Goal: Find contact information: Find contact information

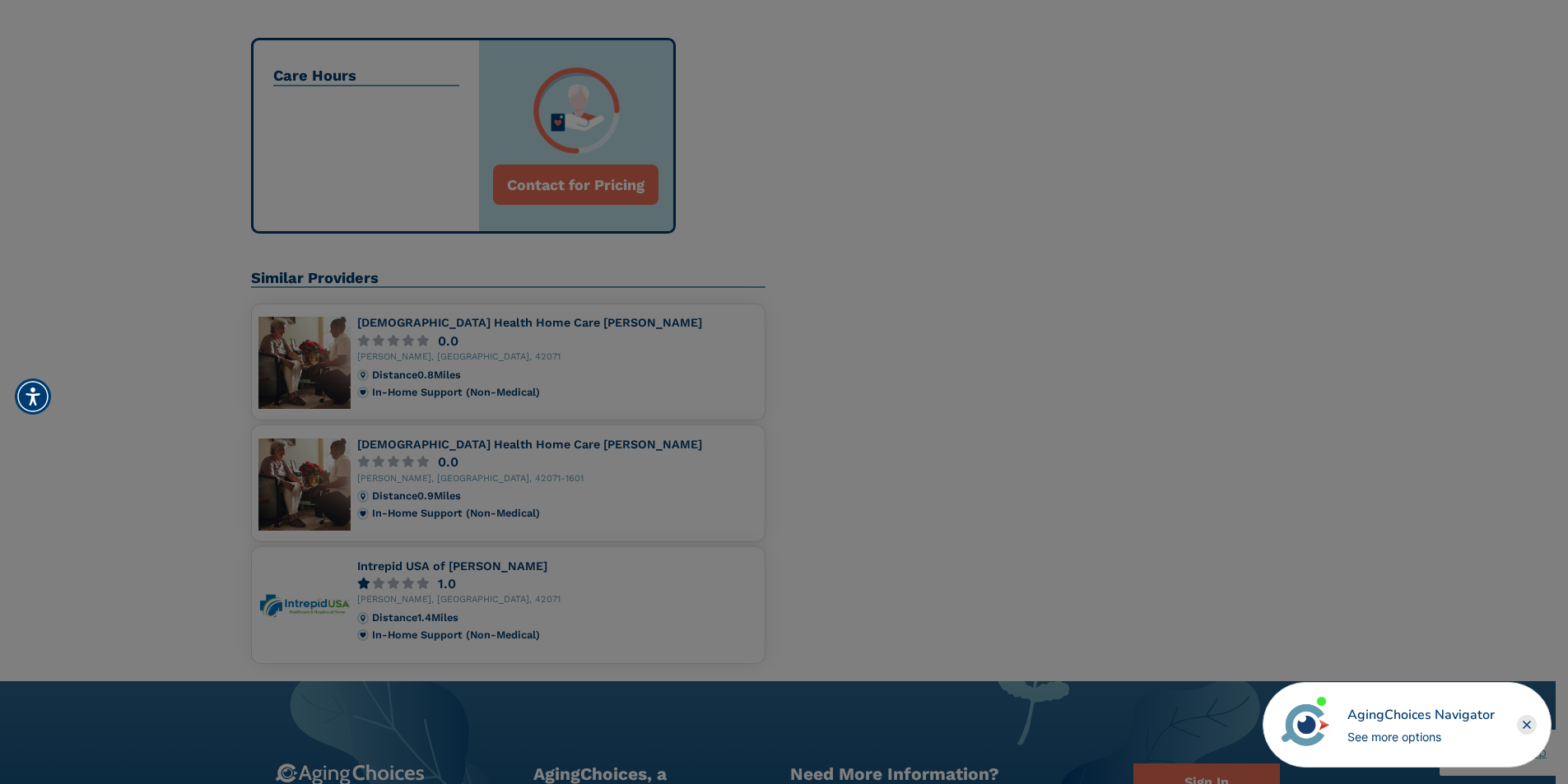
scroll to position [494, 0]
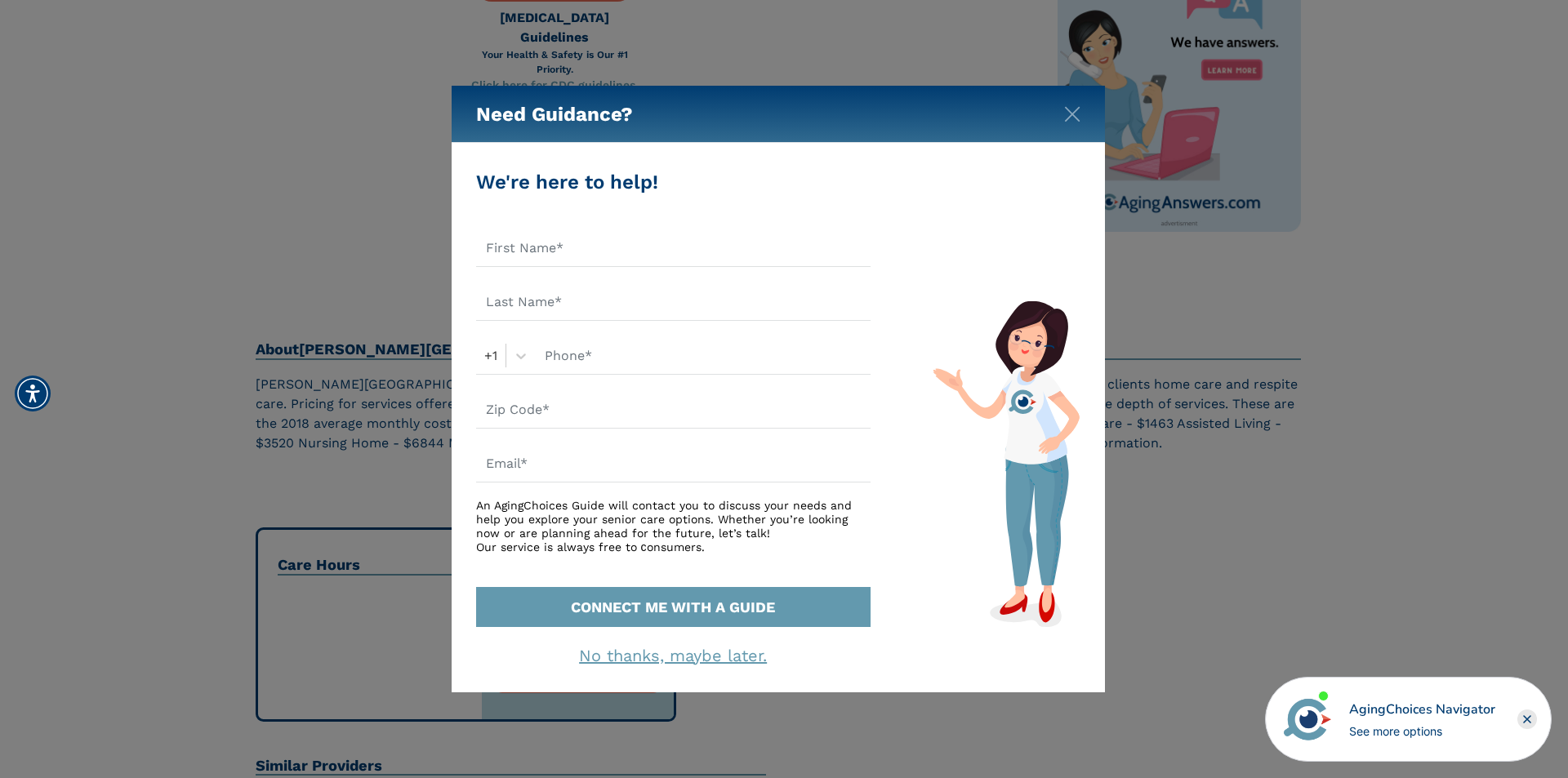
click at [1083, 121] on div "Need Guidance?" at bounding box center [778, 114] width 653 height 57
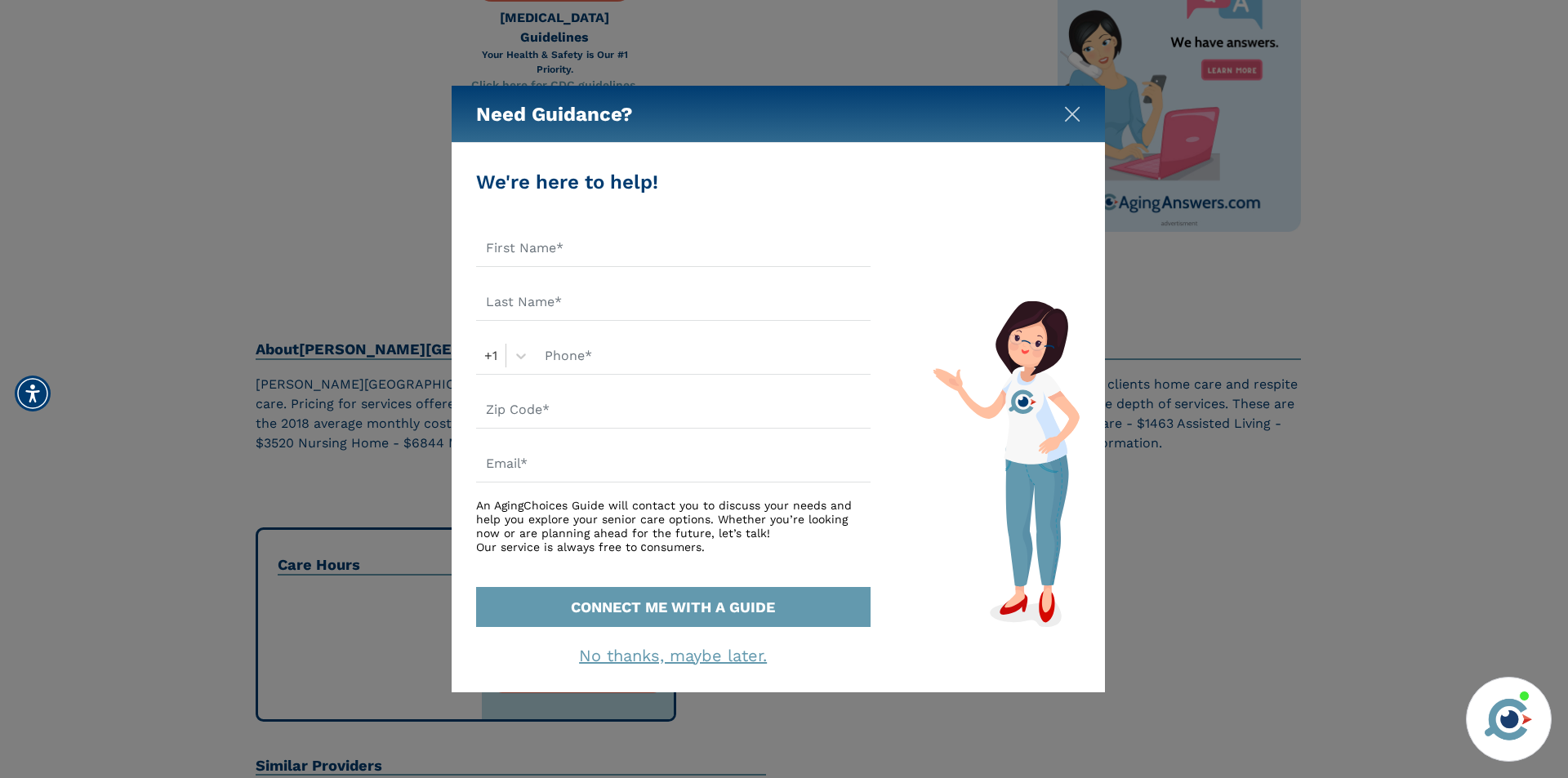
click at [1065, 108] on img "Close" at bounding box center [1072, 114] width 16 height 16
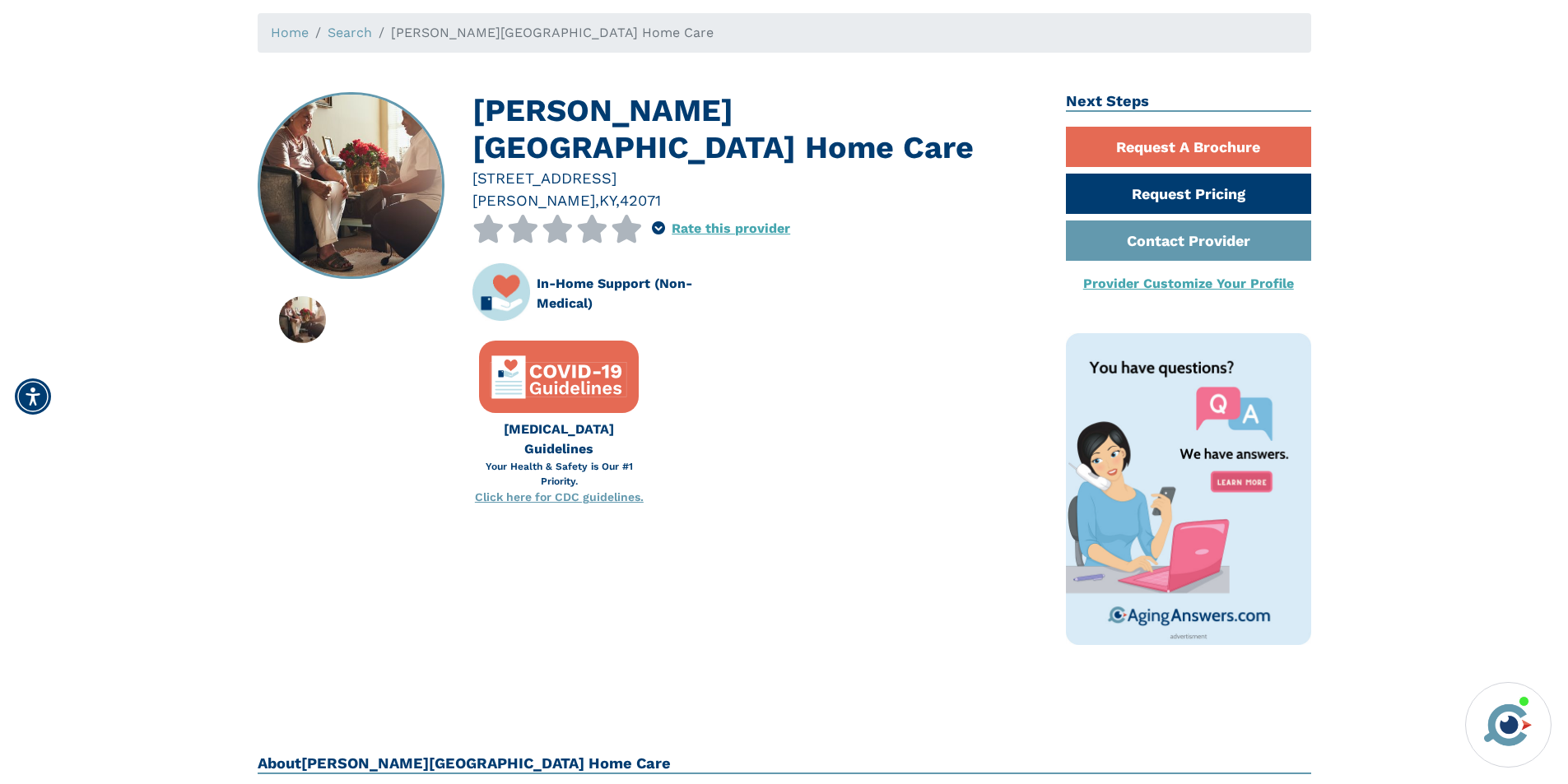
scroll to position [0, 0]
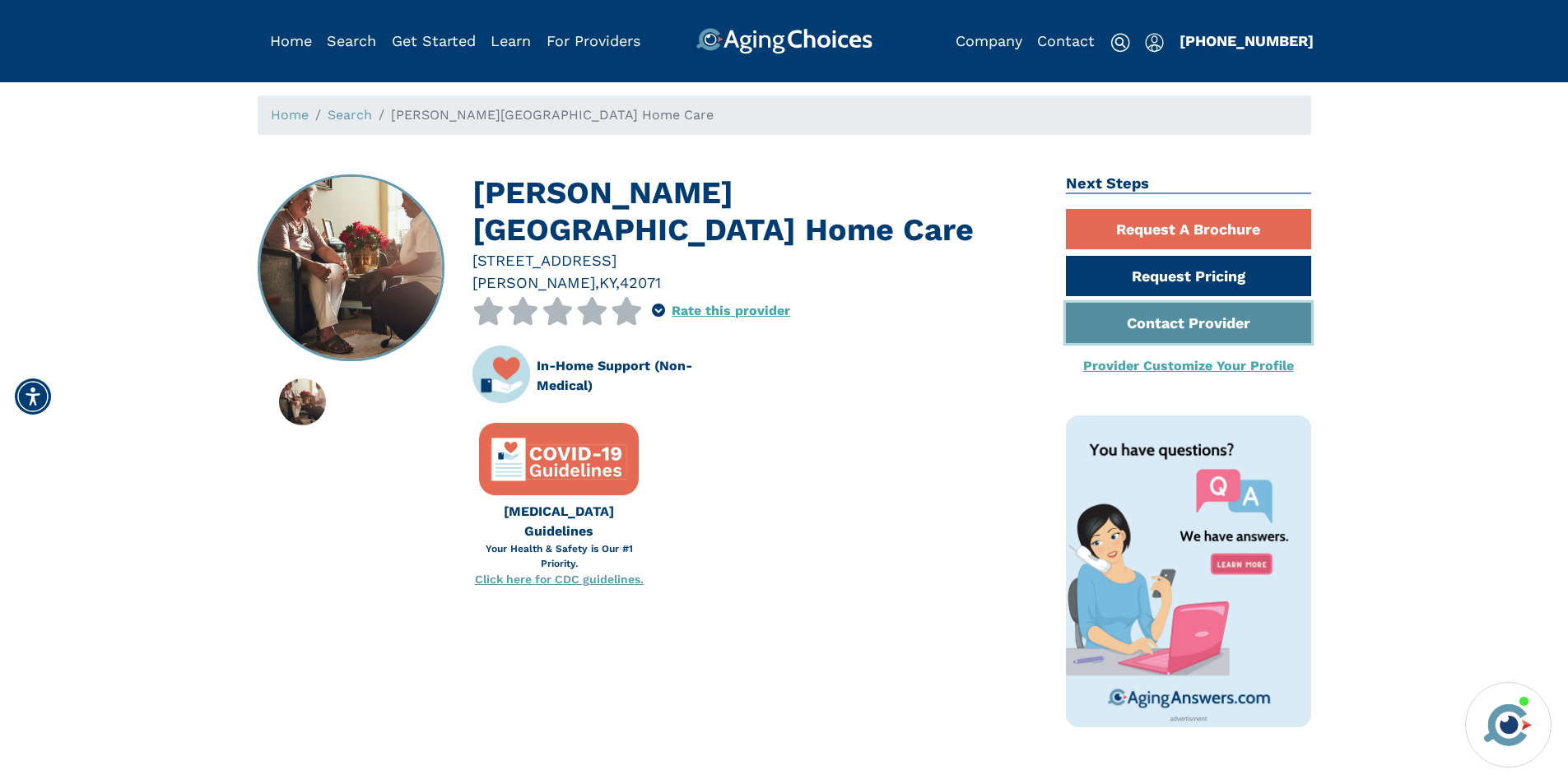
click at [1170, 335] on link "Contact Provider" at bounding box center [1188, 323] width 245 height 41
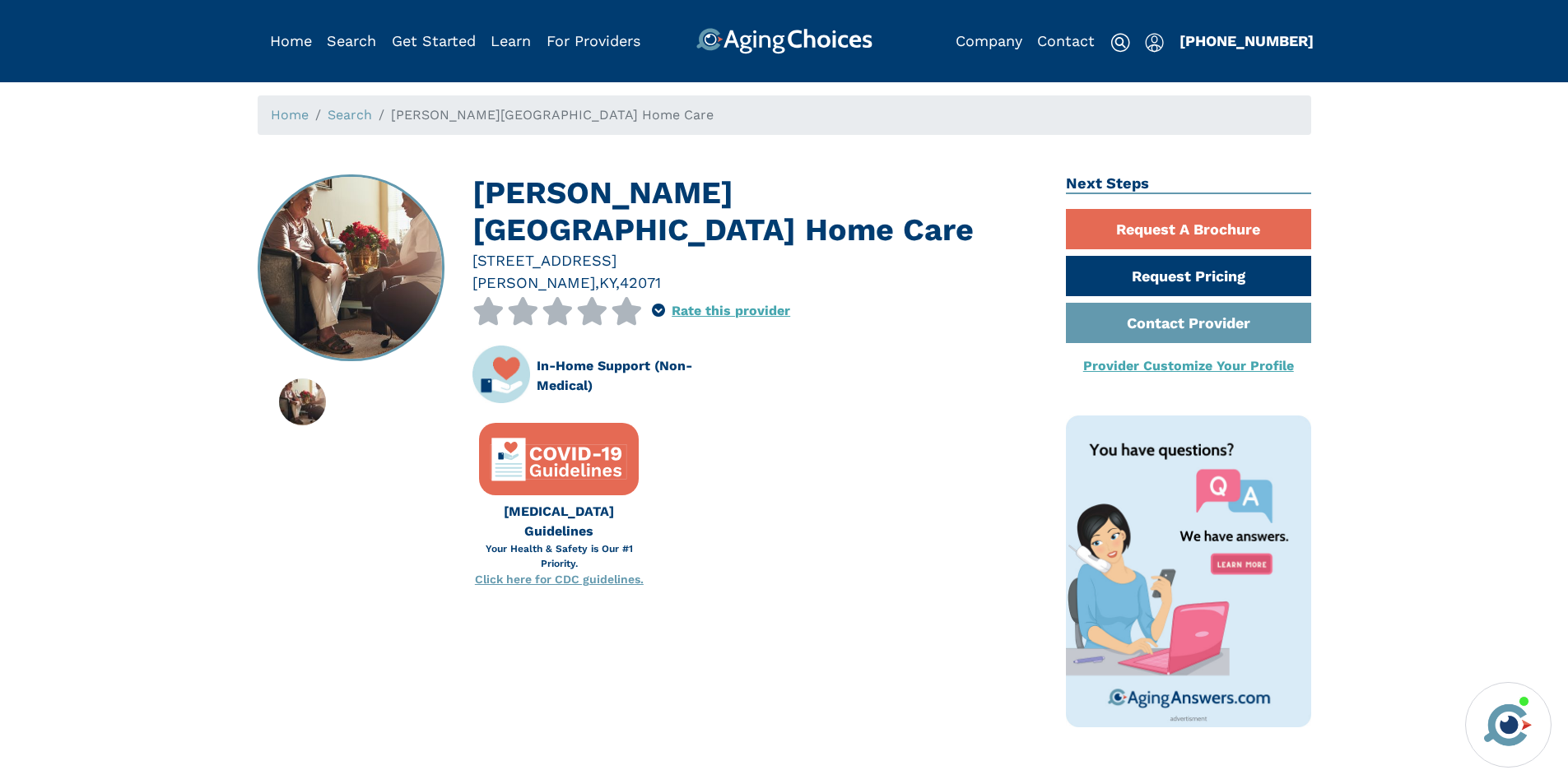
click at [1056, 50] on div "Contact" at bounding box center [1065, 42] width 58 height 27
click at [1060, 43] on link "Contact" at bounding box center [1065, 41] width 58 height 17
